Goal: Transaction & Acquisition: Purchase product/service

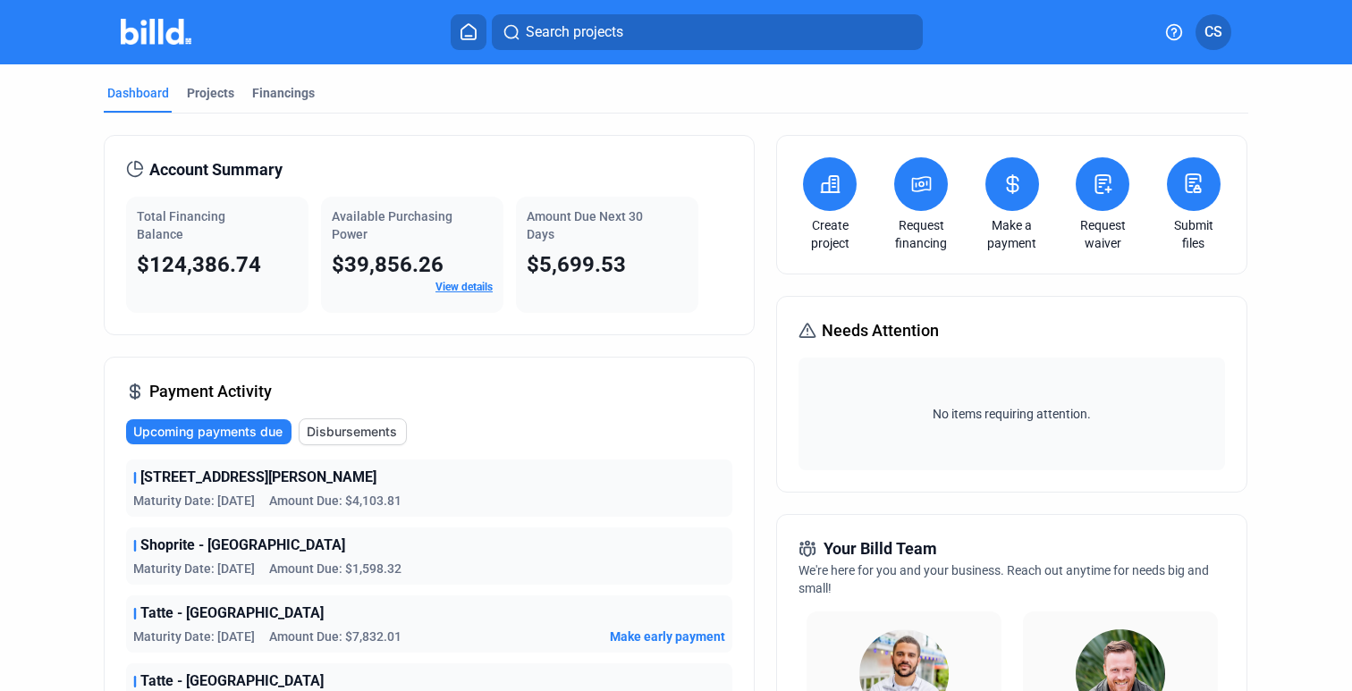
click at [152, 30] on img at bounding box center [156, 32] width 71 height 26
click at [160, 30] on img at bounding box center [156, 32] width 71 height 26
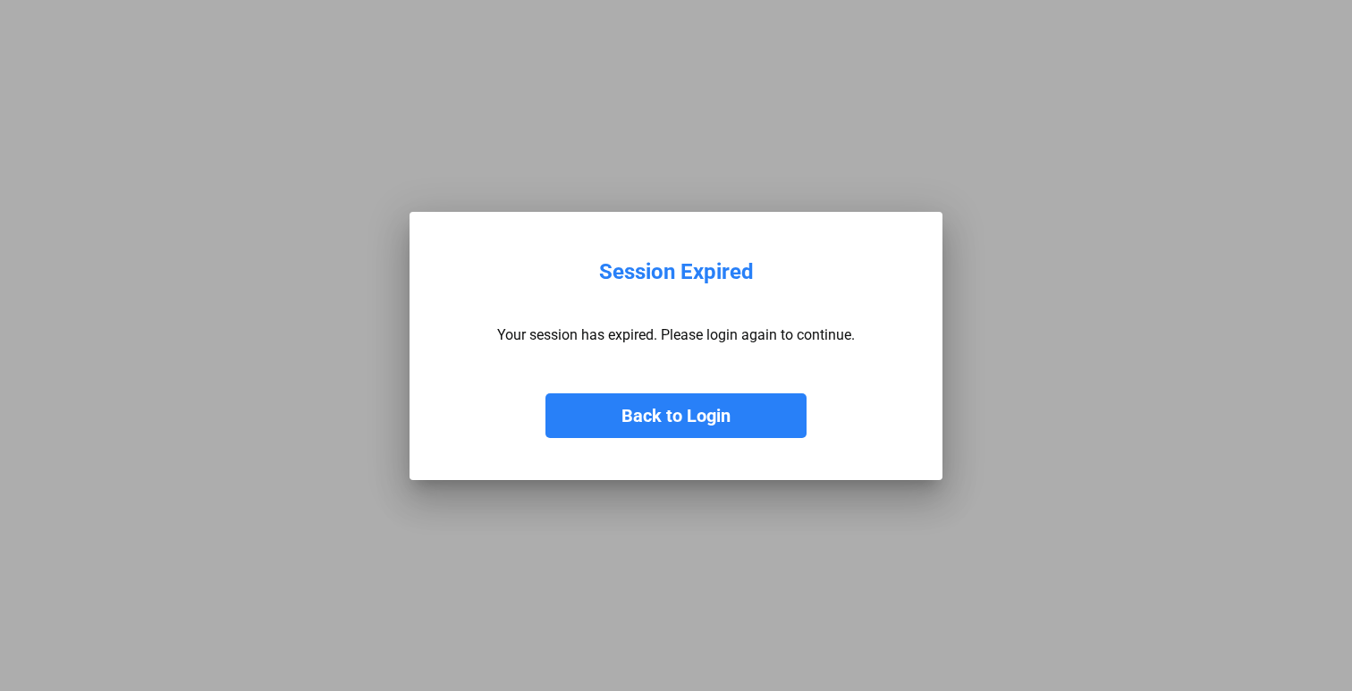
click at [632, 411] on button "Back to Login" at bounding box center [675, 415] width 261 height 45
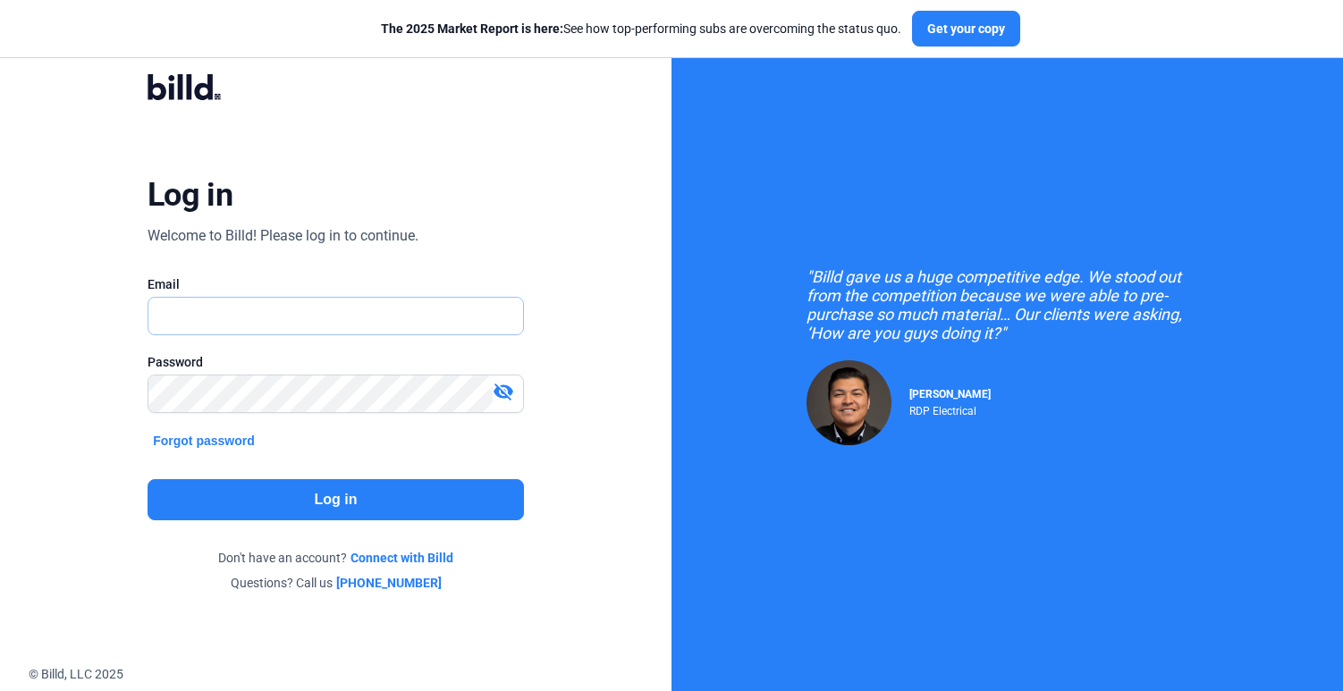
click at [348, 311] on input "text" at bounding box center [325, 316] width 355 height 37
type input "[EMAIL_ADDRESS][DOMAIN_NAME]"
click at [353, 498] on button "Log in" at bounding box center [336, 499] width 376 height 41
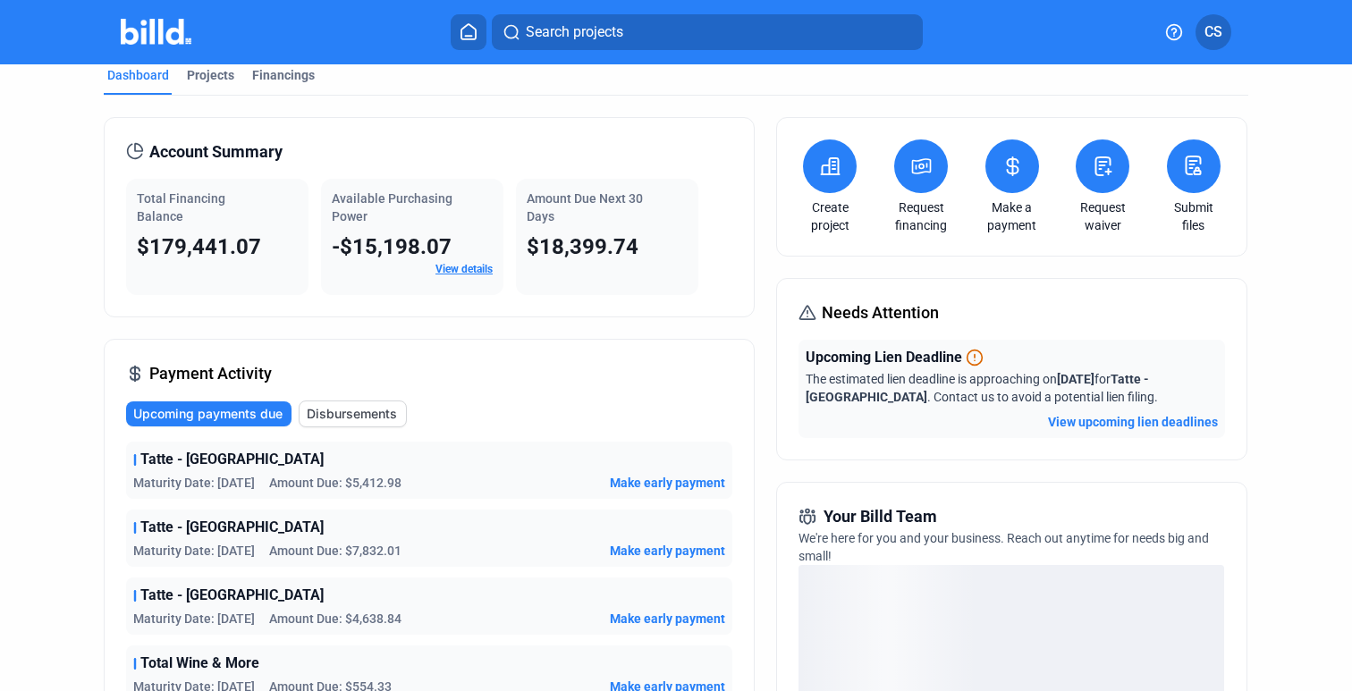
scroll to position [32, 0]
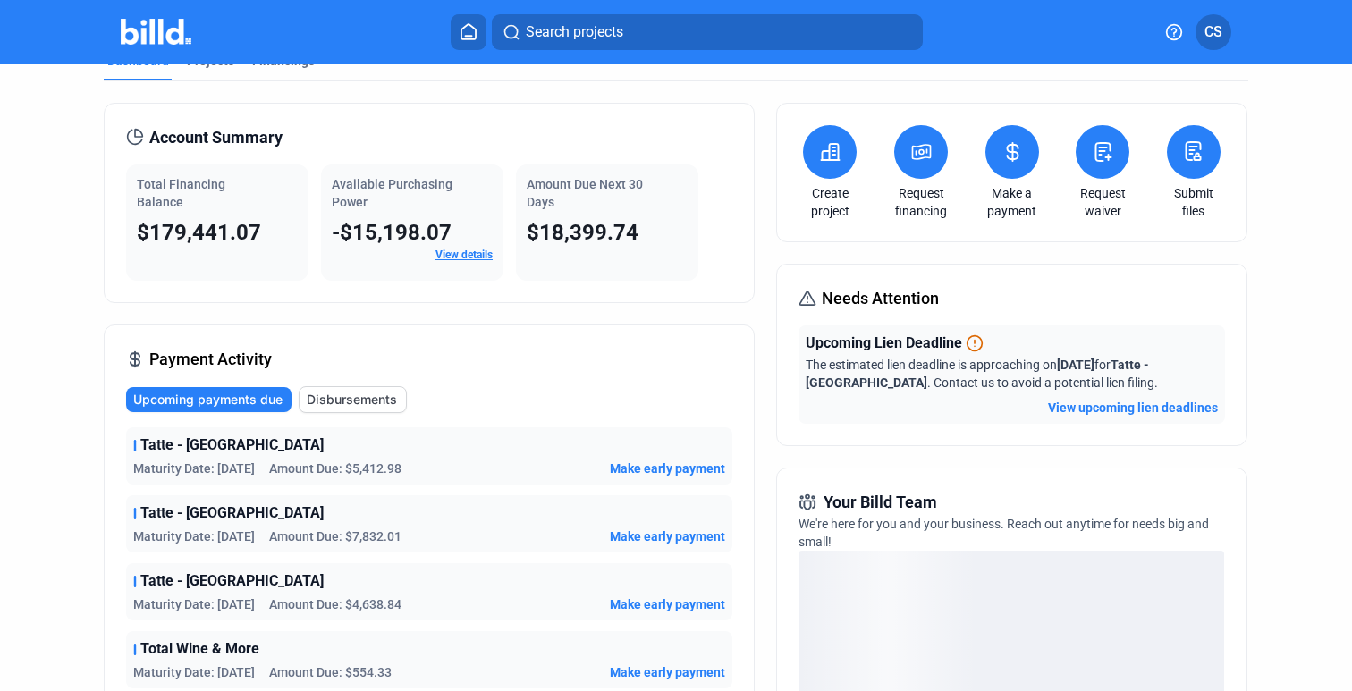
click at [1008, 145] on icon at bounding box center [1012, 152] width 11 height 18
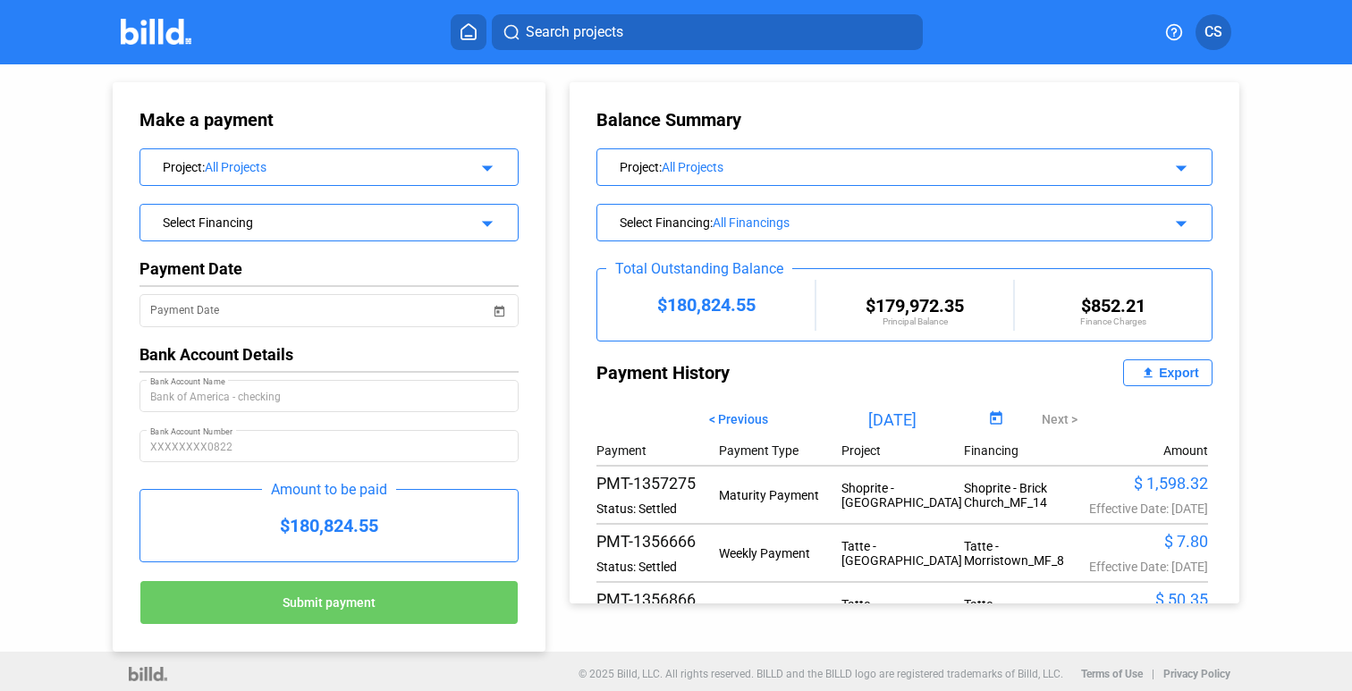
click at [240, 168] on div "All Projects" at bounding box center [334, 167] width 258 height 14
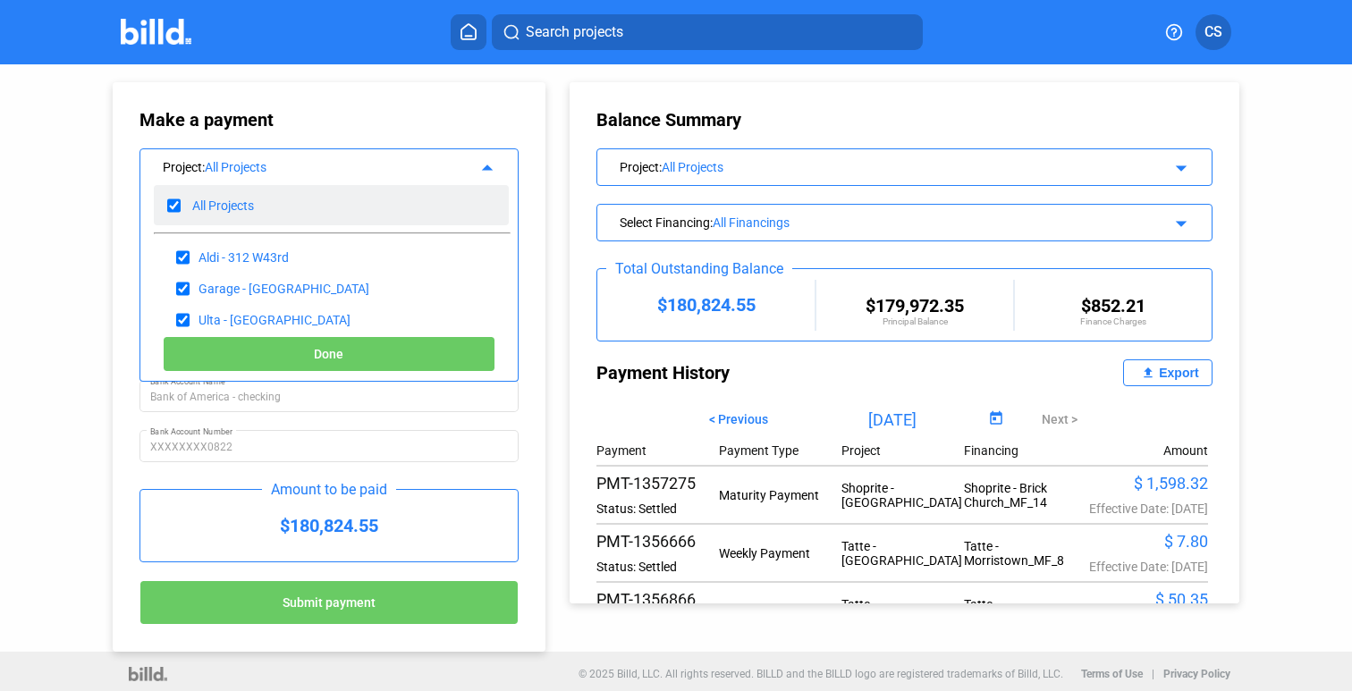
click at [174, 202] on input "checkbox" at bounding box center [173, 205] width 13 height 27
checkbox input "false"
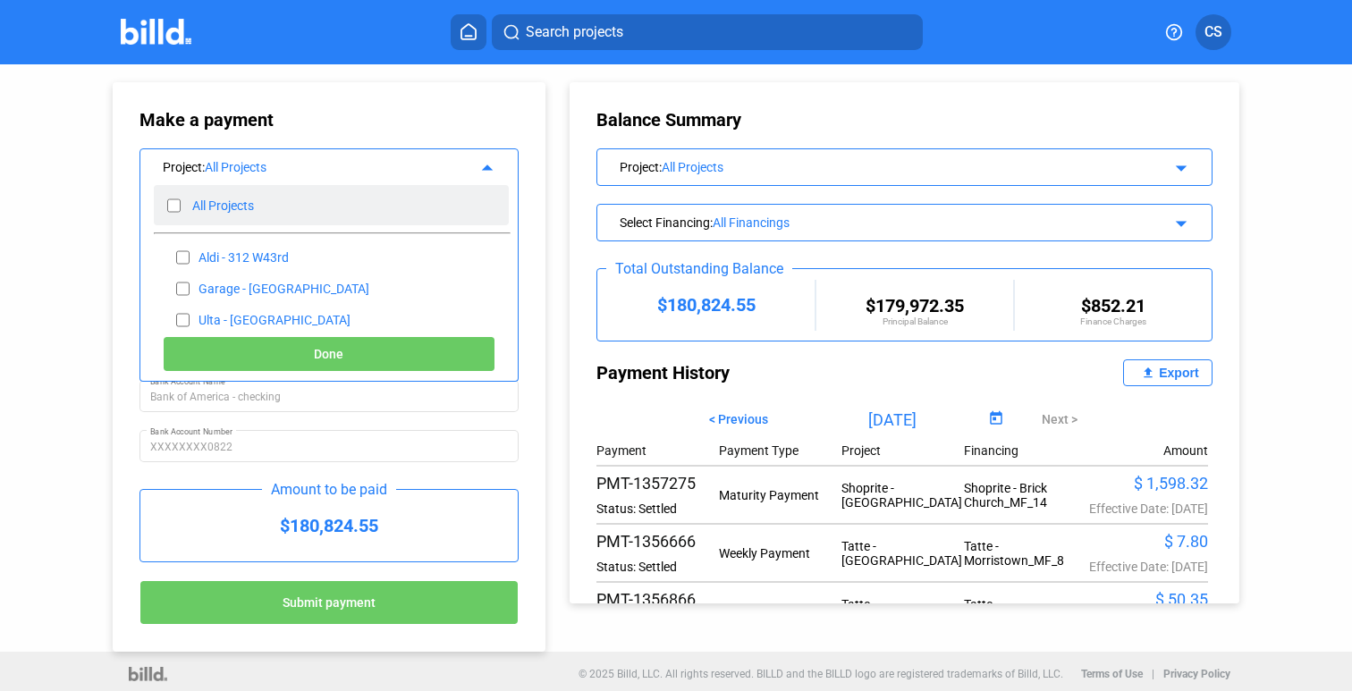
checkbox input "false"
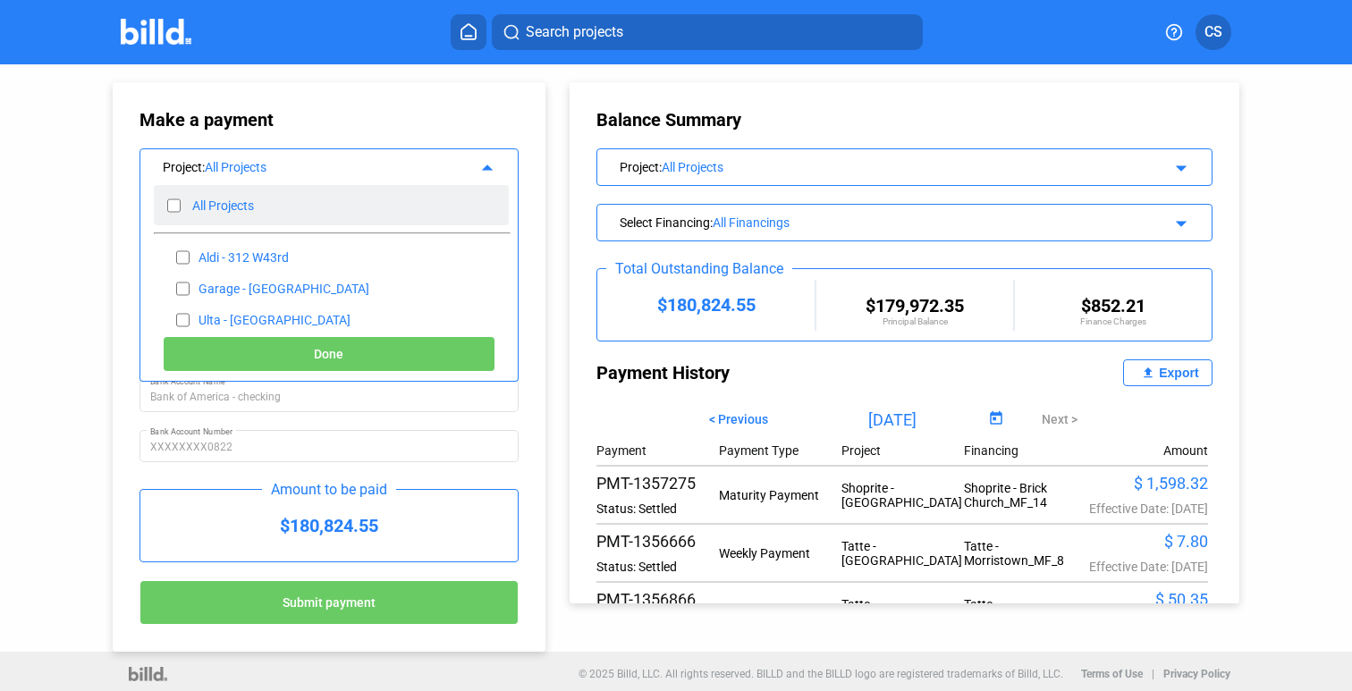
checkbox input "false"
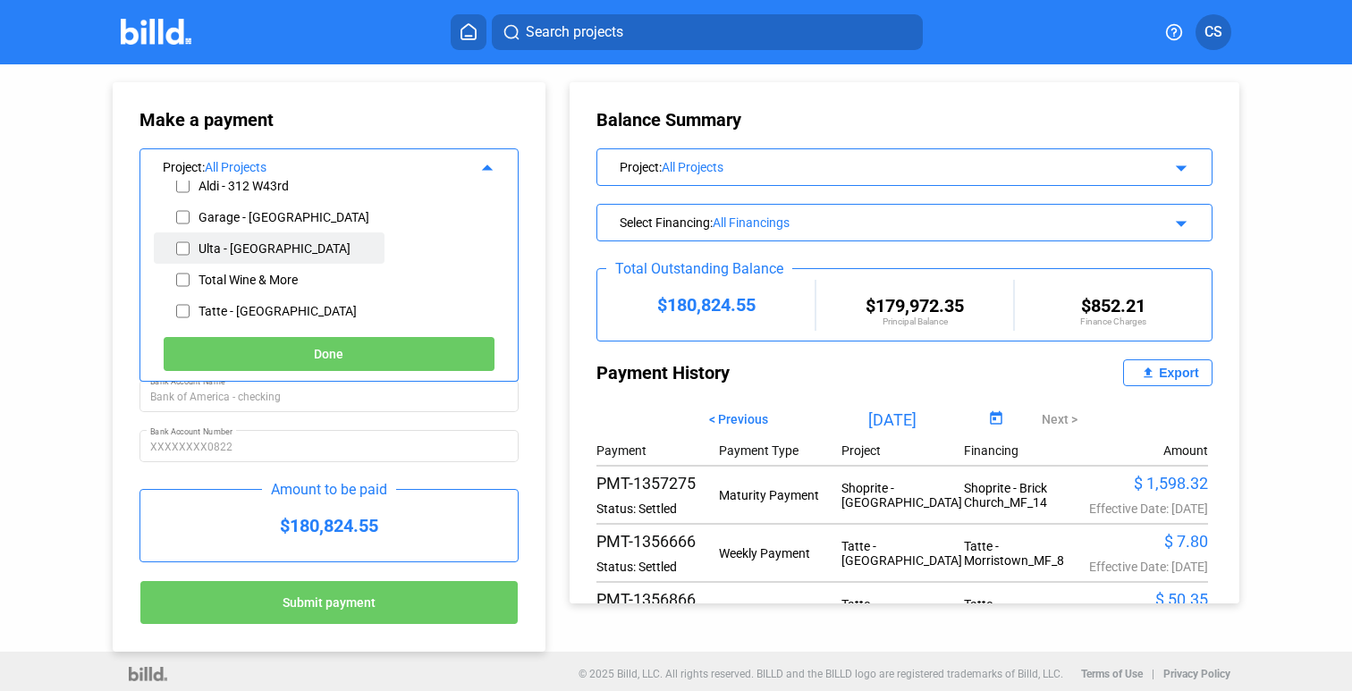
scroll to position [76, 0]
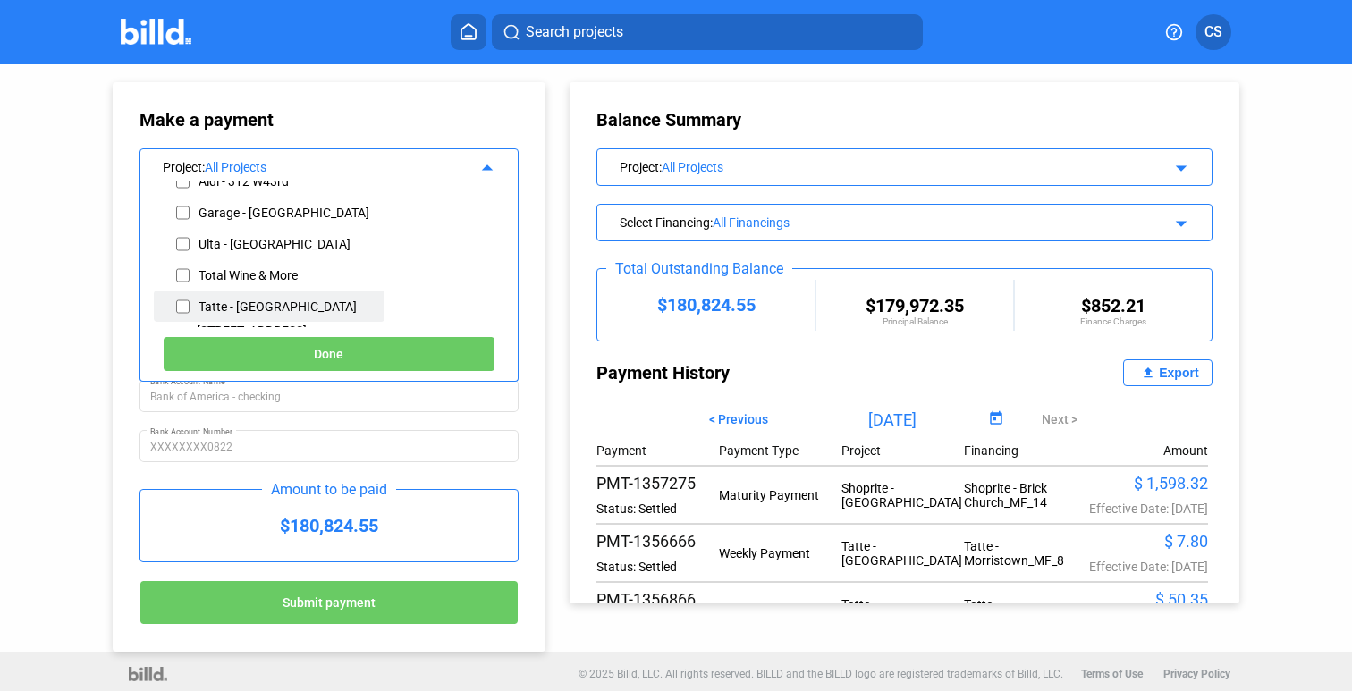
click at [182, 308] on input "checkbox" at bounding box center [182, 306] width 13 height 27
checkbox input "true"
click at [283, 357] on button "Done" at bounding box center [329, 354] width 333 height 36
type input "08/28/2025"
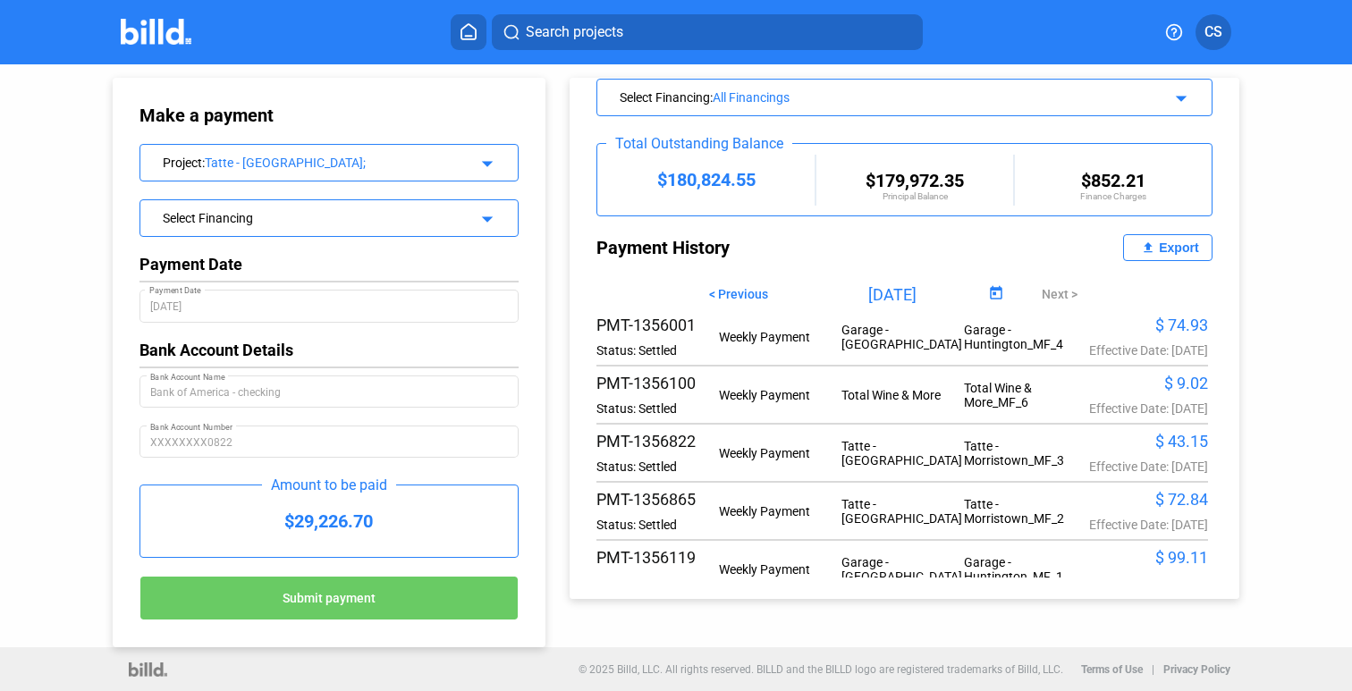
scroll to position [0, 0]
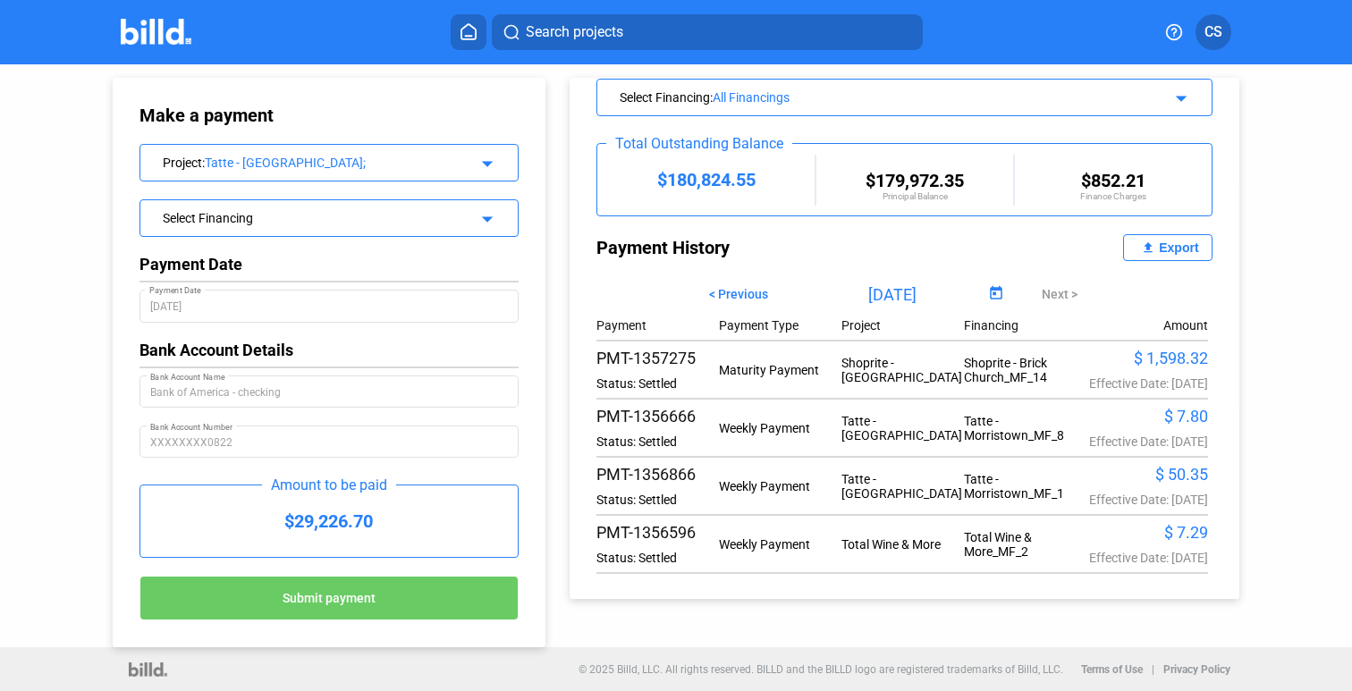
click at [314, 596] on span "Submit payment" at bounding box center [329, 599] width 93 height 14
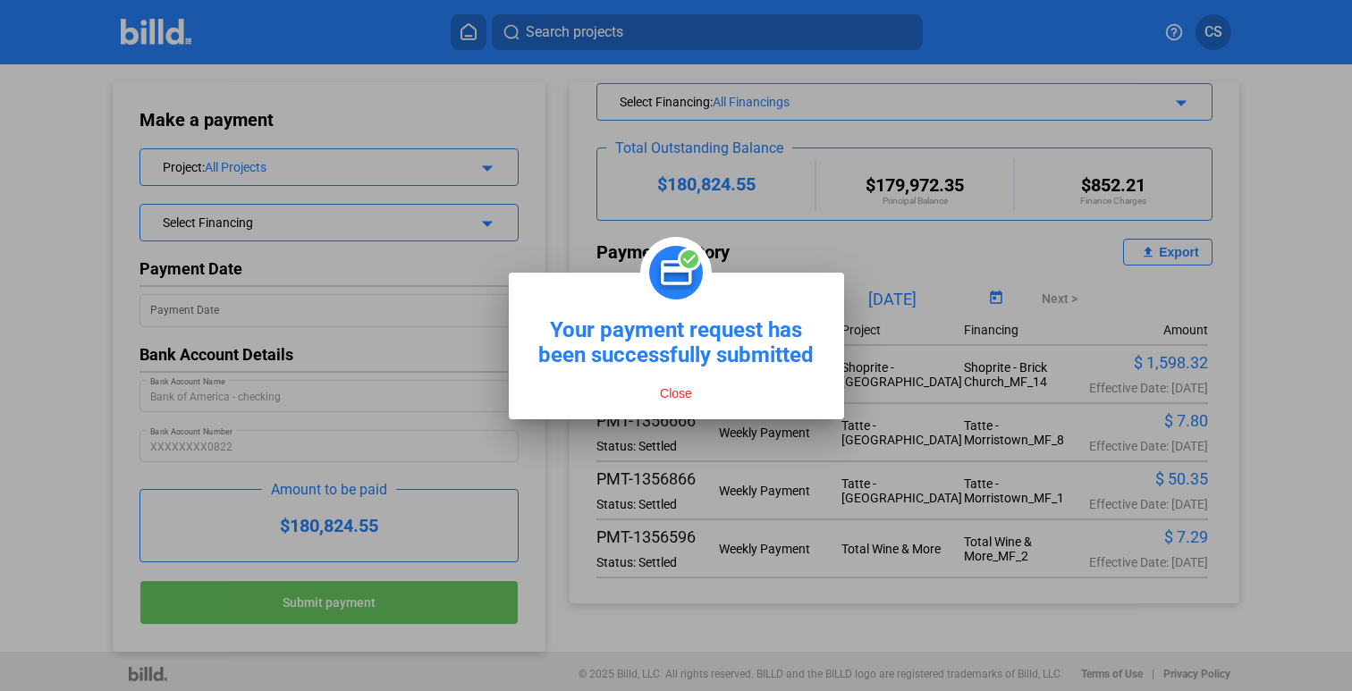
click at [668, 392] on button "Close" at bounding box center [676, 393] width 43 height 16
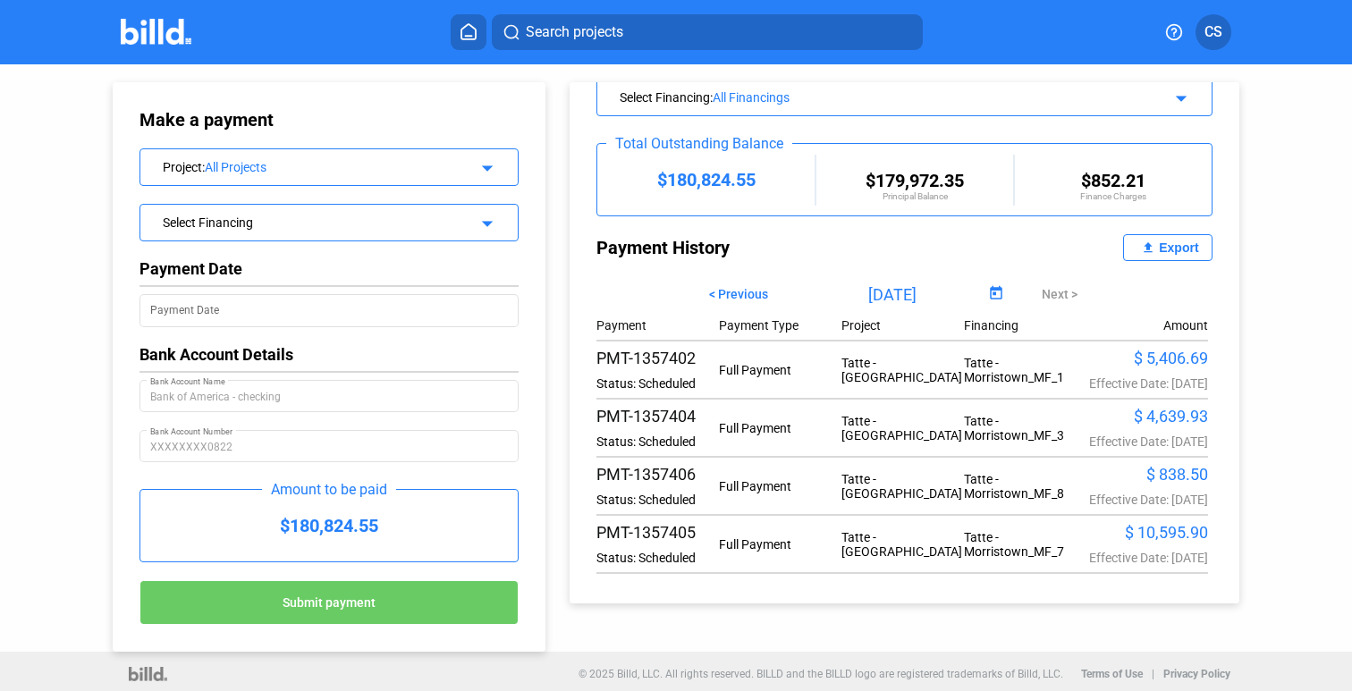
click at [154, 26] on img at bounding box center [156, 32] width 71 height 26
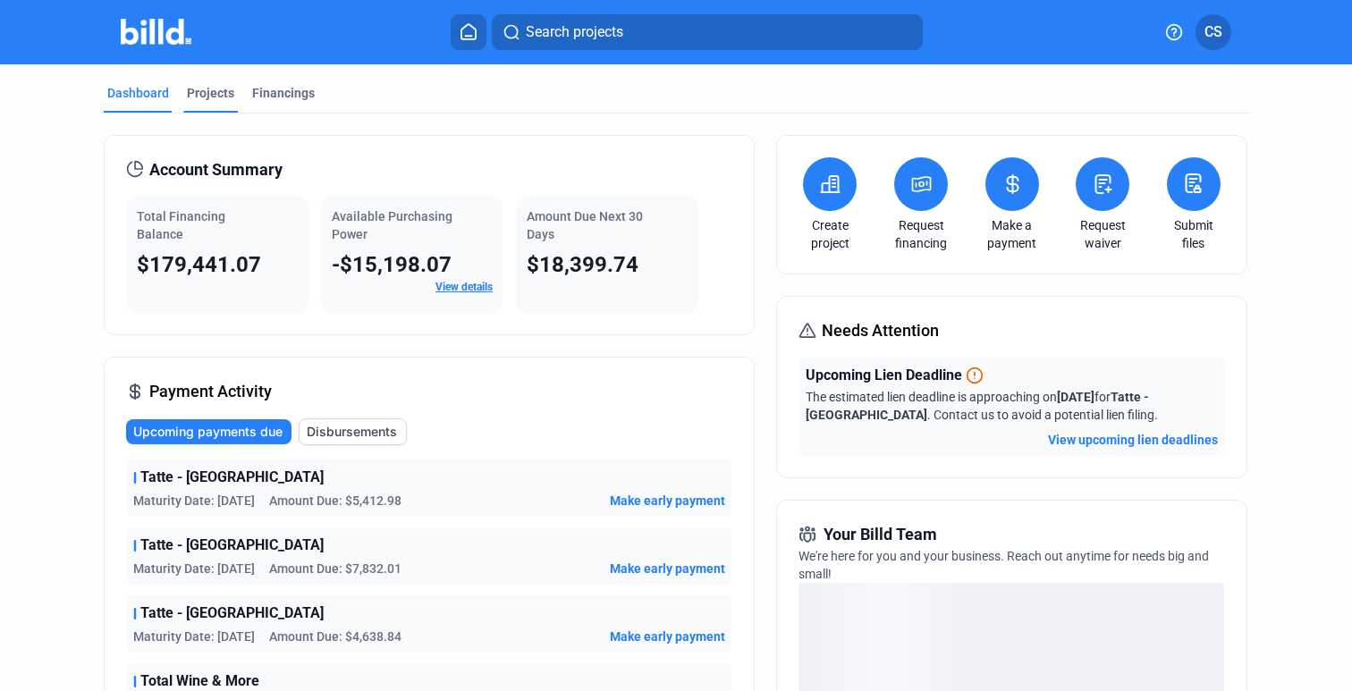
click at [200, 96] on div "Projects" at bounding box center [210, 93] width 47 height 18
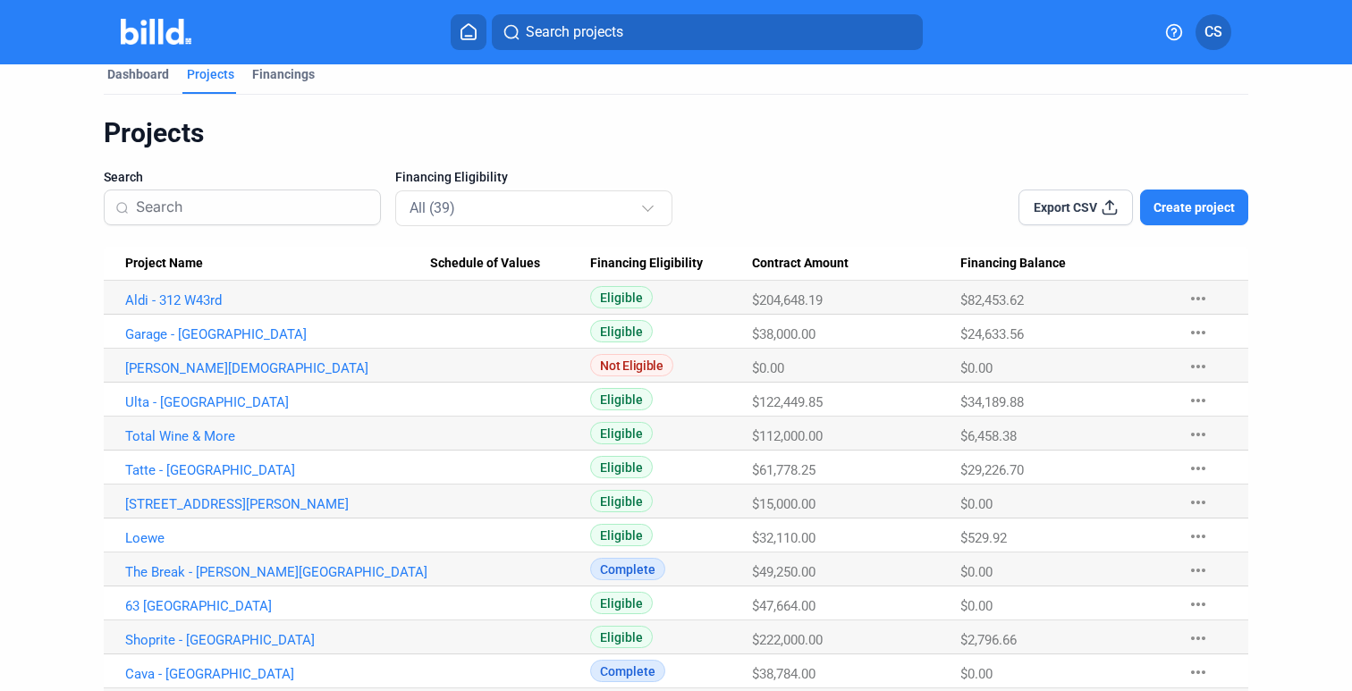
scroll to position [37, 0]
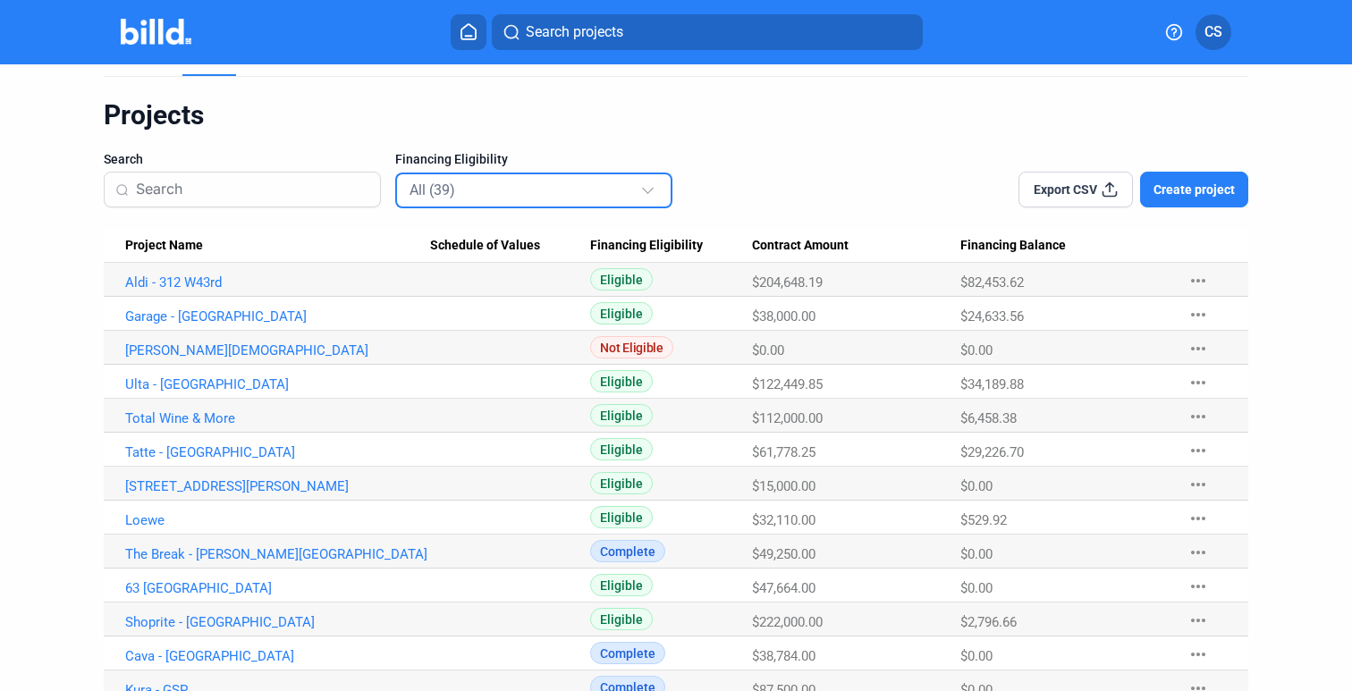
click at [448, 191] on mat-select-trigger "All (39)" at bounding box center [433, 190] width 46 height 17
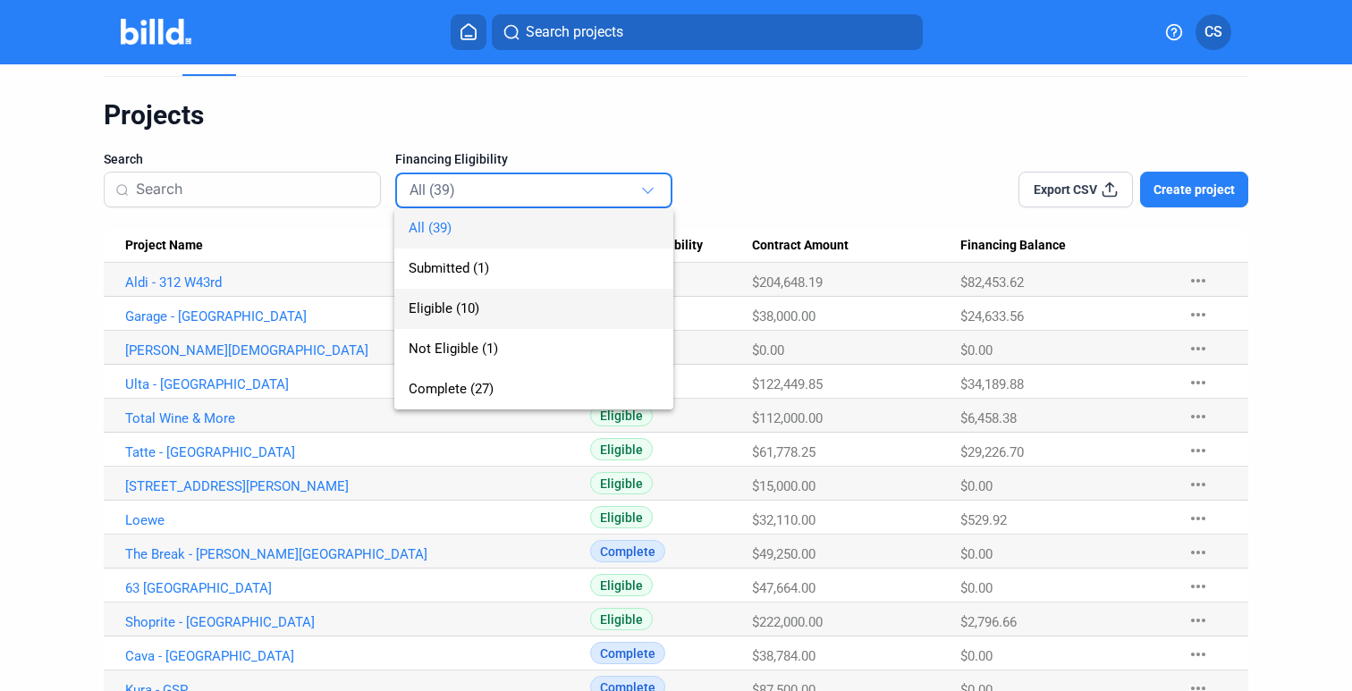
click at [428, 308] on span "Eligible (10)" at bounding box center [444, 308] width 71 height 16
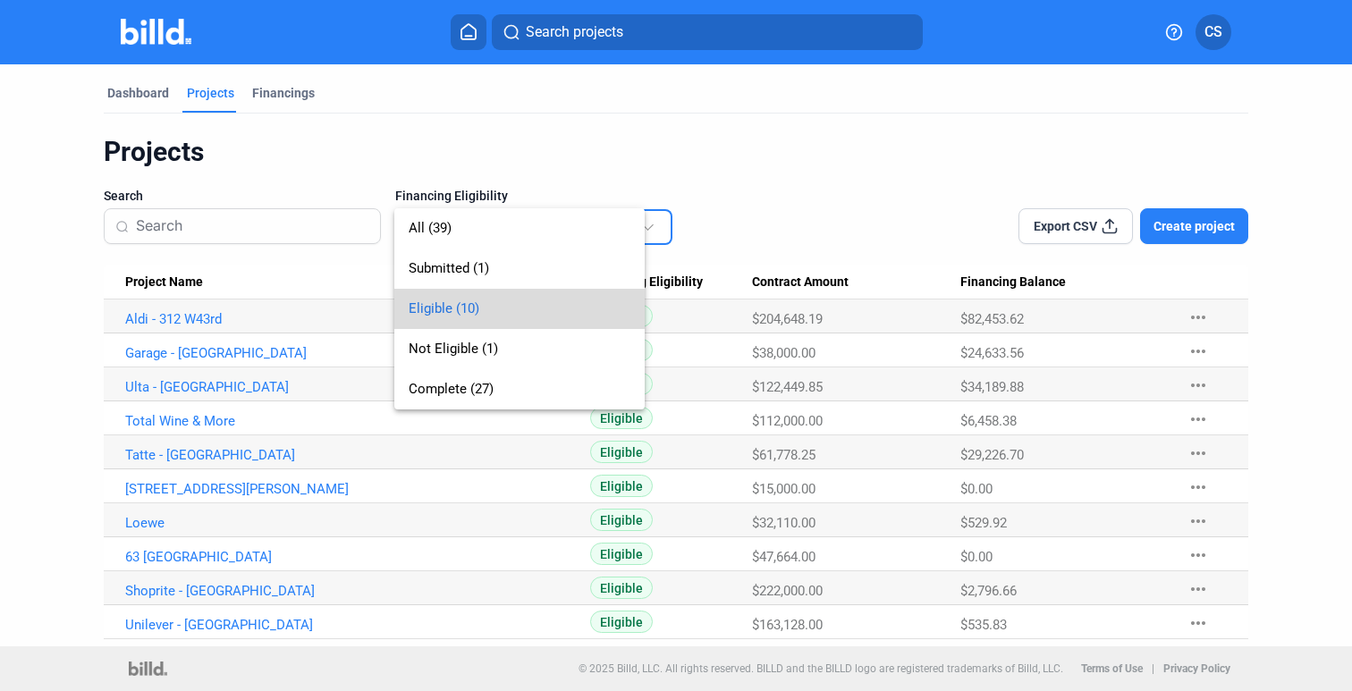
scroll to position [0, 0]
